Goal: Check status

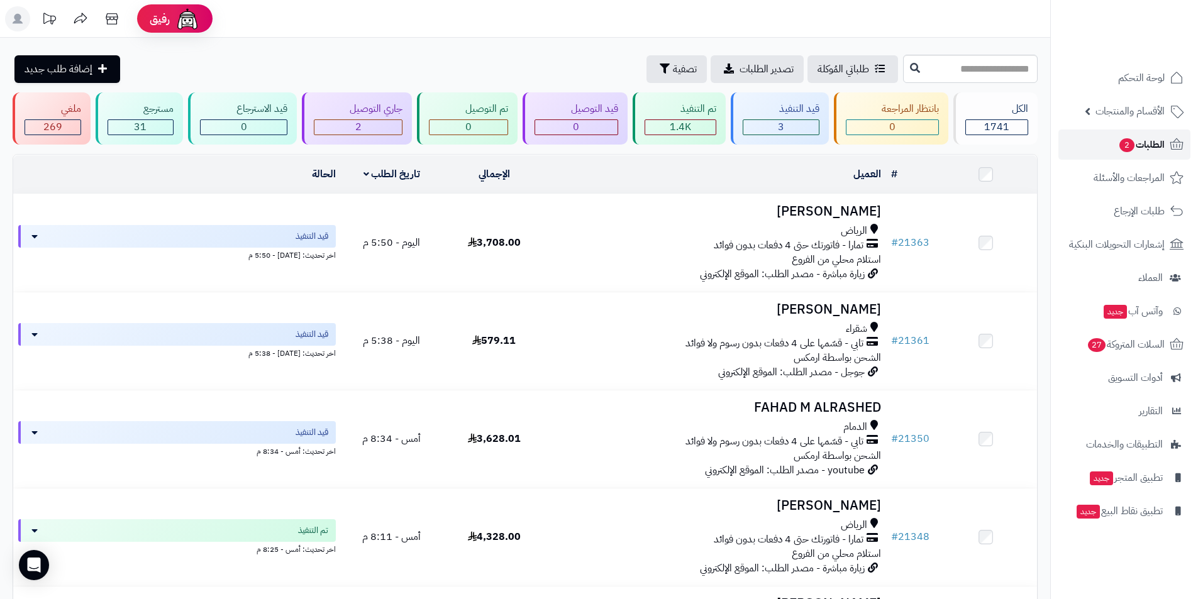
click at [1127, 151] on span "2" at bounding box center [1127, 145] width 16 height 15
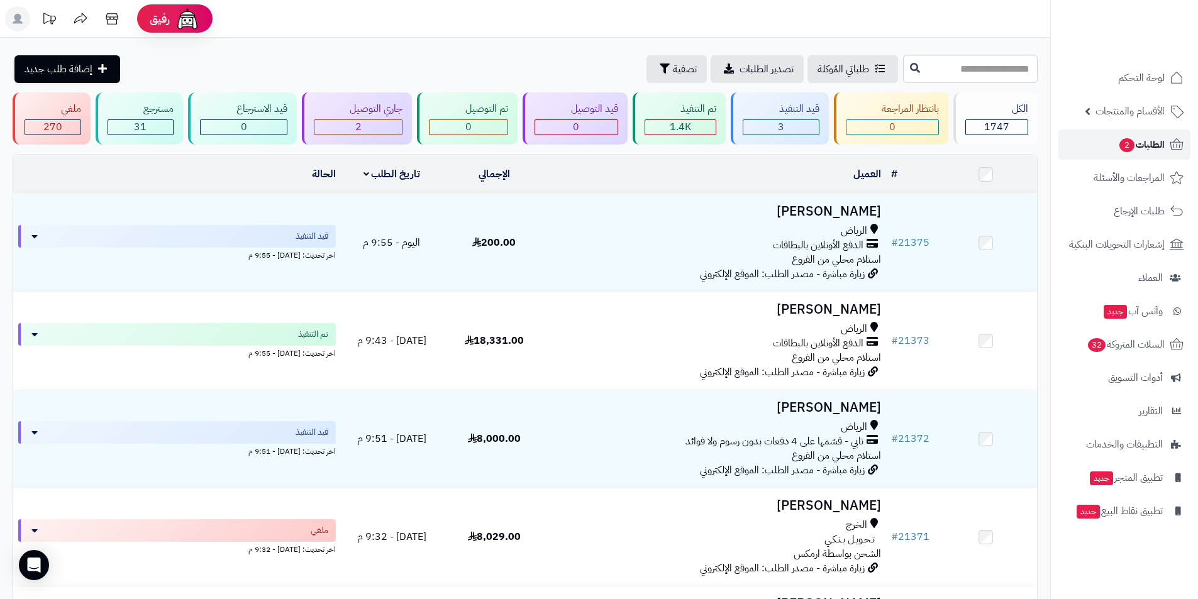
click at [1105, 135] on link "الطلبات 2" at bounding box center [1124, 145] width 132 height 30
